Goal: Find contact information: Find contact information

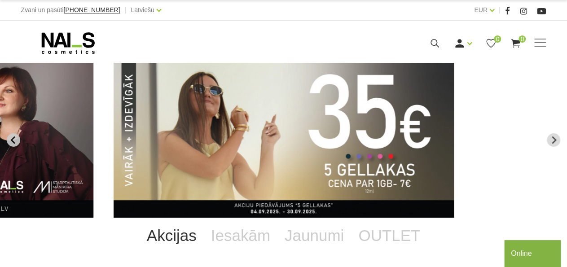
click at [13, 139] on icon "Go to last slide" at bounding box center [12, 141] width 4 height 8
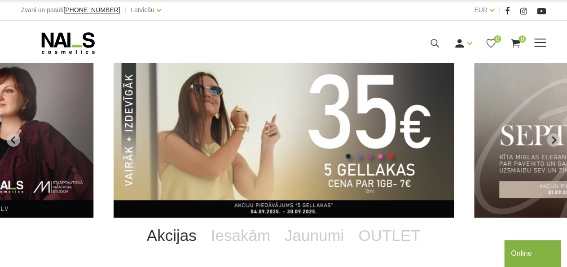
click at [67, 44] on use at bounding box center [67, 43] width 53 height 22
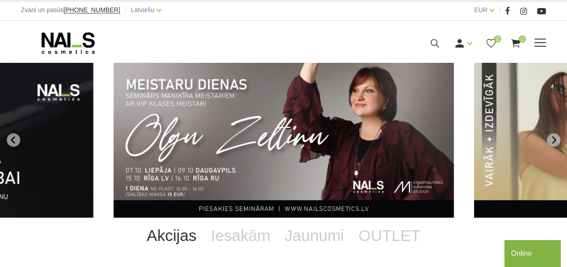
click at [542, 43] on span at bounding box center [541, 42] width 12 height 1
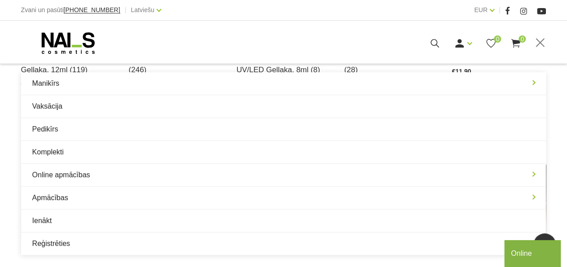
scroll to position [543, 0]
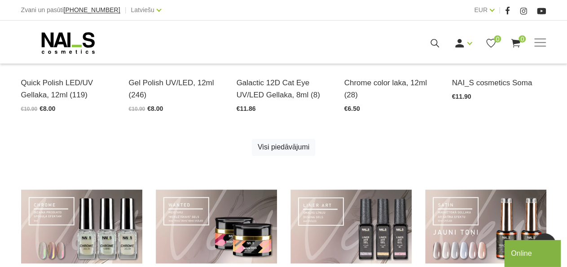
scroll to position [730, 0]
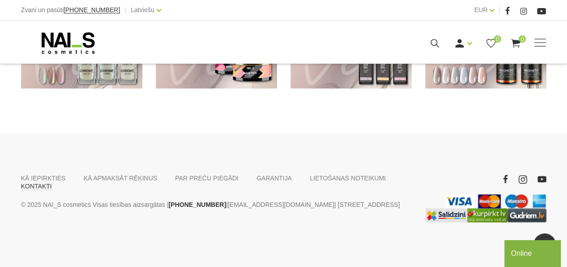
click at [52, 182] on link "KONTAKTI" at bounding box center [36, 186] width 31 height 8
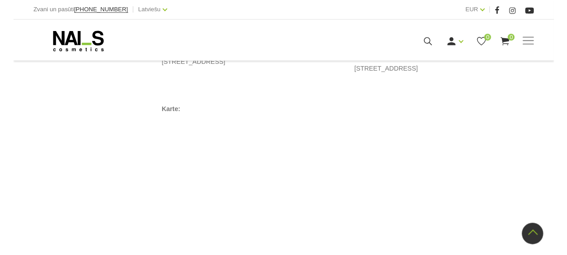
scroll to position [605, 0]
